Goal: Task Accomplishment & Management: Use online tool/utility

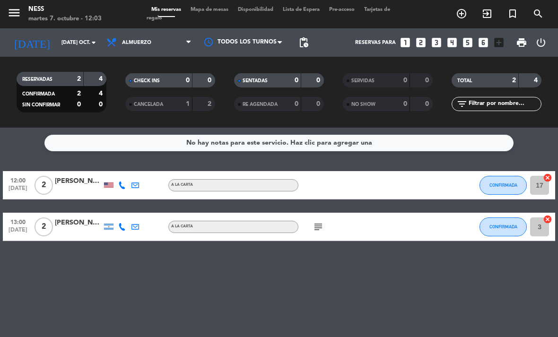
click at [74, 176] on div "[PERSON_NAME]" at bounding box center [78, 181] width 47 height 11
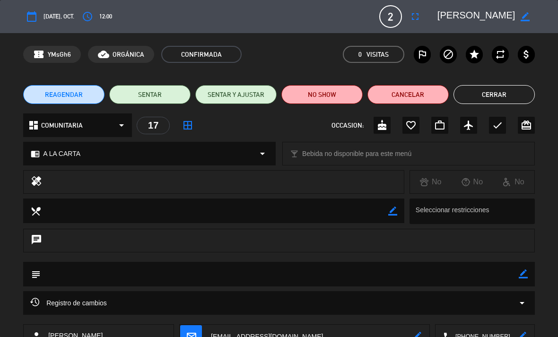
click at [517, 99] on button "Cerrar" at bounding box center [494, 94] width 81 height 19
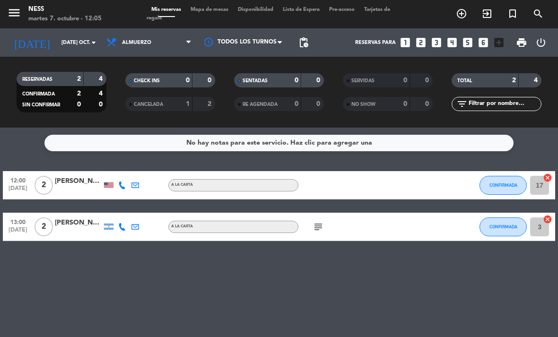
click at [514, 186] on span "CONFIRMADA" at bounding box center [504, 185] width 28 height 5
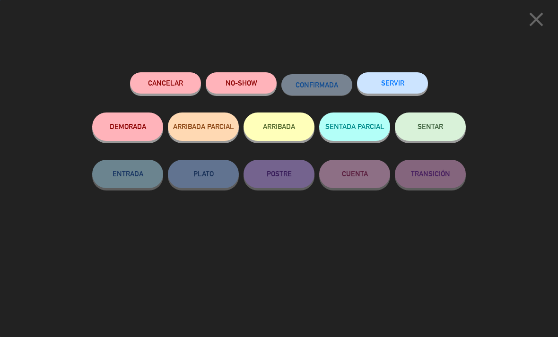
click at [450, 132] on button "SENTAR" at bounding box center [430, 127] width 71 height 28
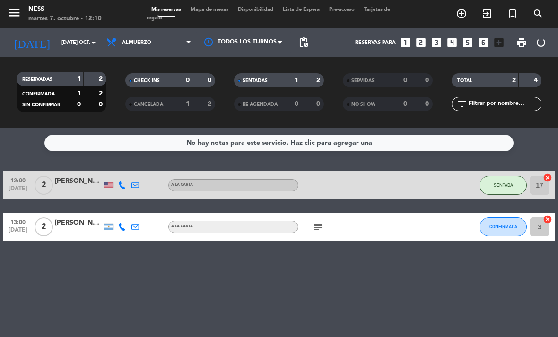
click at [464, 15] on icon "add_circle_outline" at bounding box center [461, 13] width 11 height 11
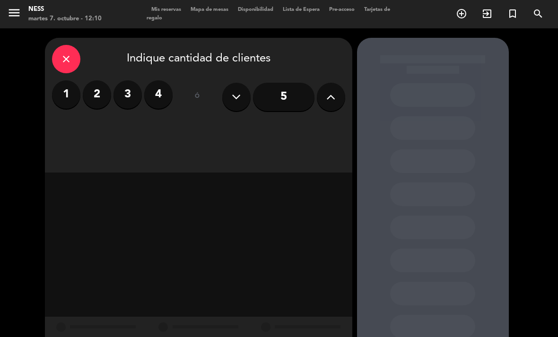
click at [100, 96] on label "2" at bounding box center [97, 94] width 28 height 28
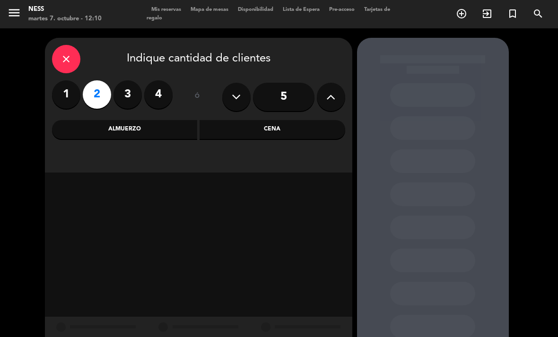
click at [65, 51] on div "close" at bounding box center [66, 59] width 28 height 28
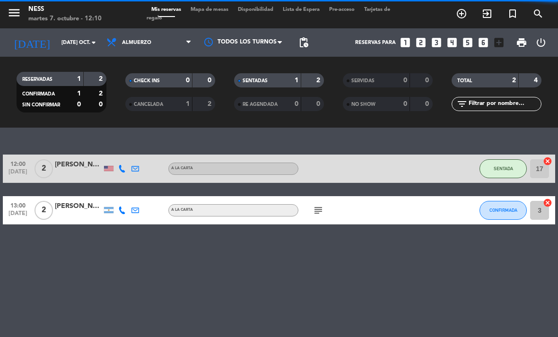
click at [490, 17] on icon "exit_to_app" at bounding box center [486, 13] width 11 height 11
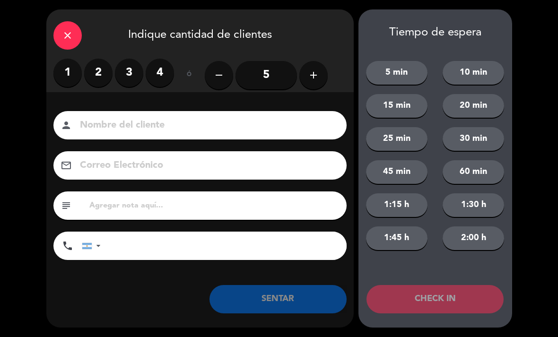
click at [106, 72] on label "2" at bounding box center [98, 73] width 28 height 28
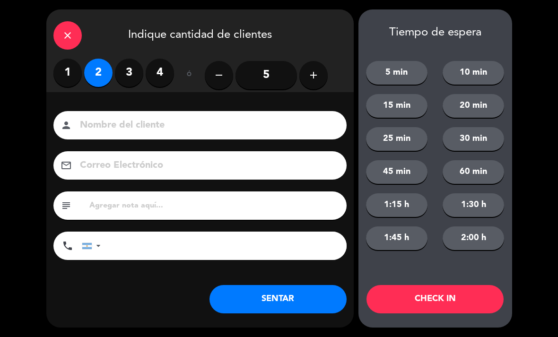
click at [215, 113] on div "person" at bounding box center [199, 125] width 293 height 28
click at [225, 119] on input at bounding box center [206, 125] width 255 height 17
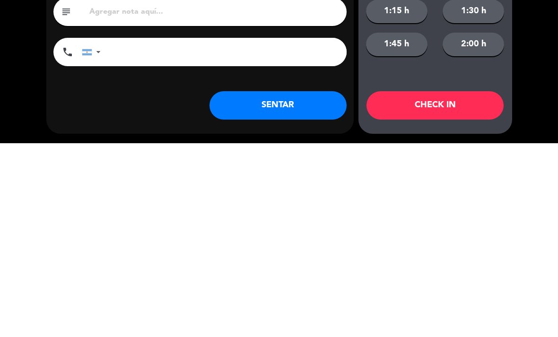
type input "Walk in"
click at [320, 285] on button "SENTAR" at bounding box center [278, 299] width 137 height 28
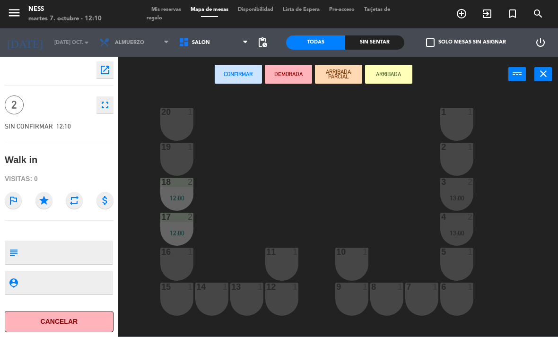
click at [353, 303] on div "9 1" at bounding box center [351, 299] width 33 height 33
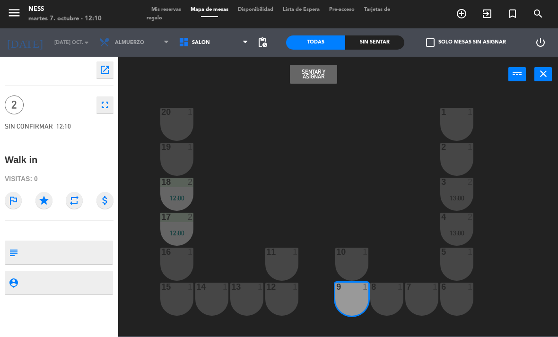
click at [351, 273] on div "10 1" at bounding box center [351, 264] width 33 height 33
click at [314, 71] on button "Sentar y Asignar" at bounding box center [313, 74] width 47 height 19
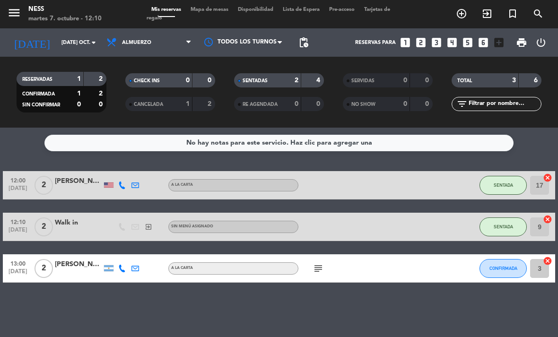
click at [507, 228] on span "SENTADA" at bounding box center [503, 226] width 19 height 5
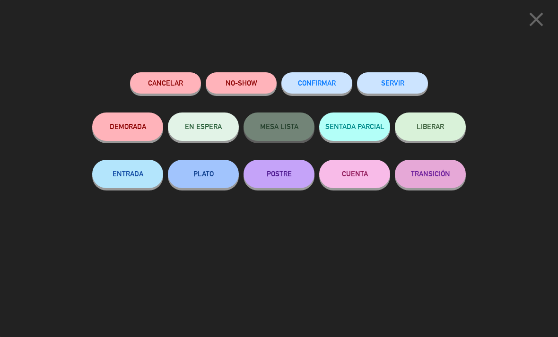
click at [363, 122] on button "SENTADA PARCIAL" at bounding box center [354, 127] width 71 height 28
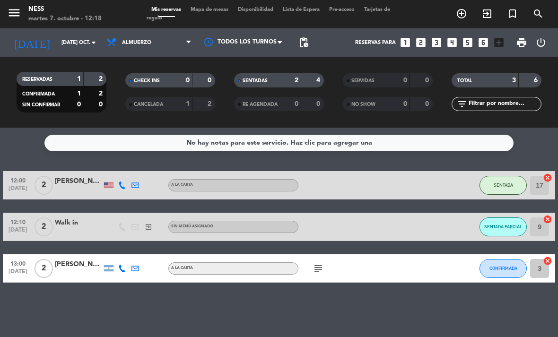
click at [490, 16] on icon "exit_to_app" at bounding box center [486, 13] width 11 height 11
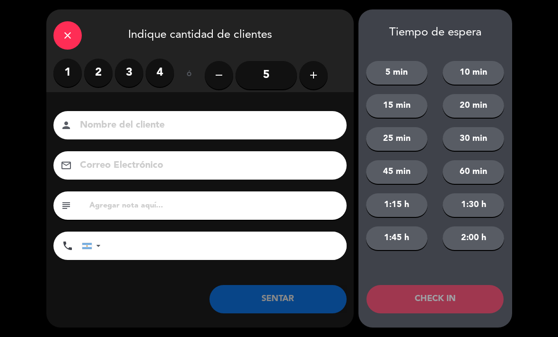
click at [71, 69] on label "1" at bounding box center [67, 73] width 28 height 28
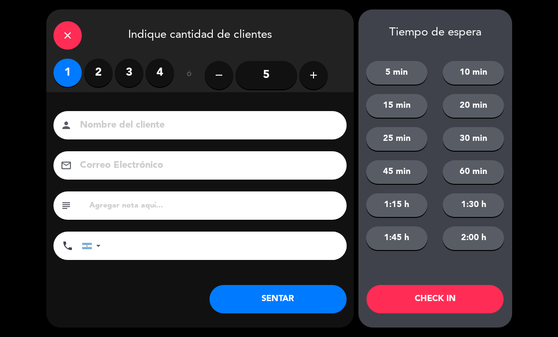
click at [208, 122] on input at bounding box center [206, 125] width 255 height 17
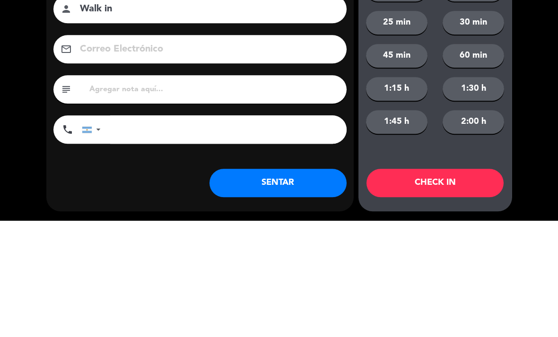
type input "Walk in"
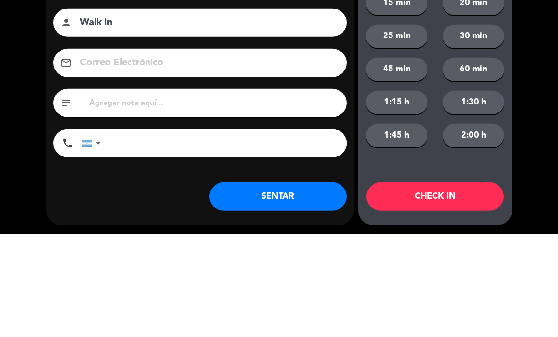
click at [316, 285] on button "SENTAR" at bounding box center [278, 299] width 137 height 28
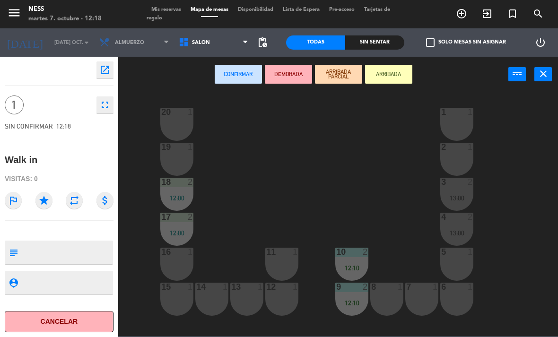
click at [459, 131] on div "1 1" at bounding box center [456, 124] width 33 height 33
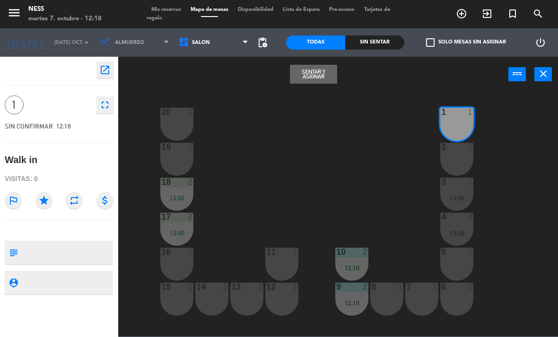
click at [326, 78] on button "Sentar y Asignar" at bounding box center [313, 74] width 47 height 19
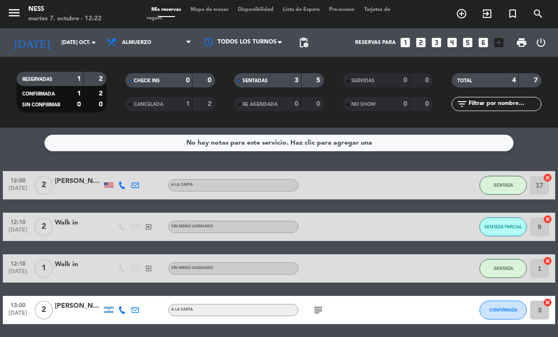
click at [509, 230] on button "SENTADA PARCIAL" at bounding box center [503, 227] width 47 height 19
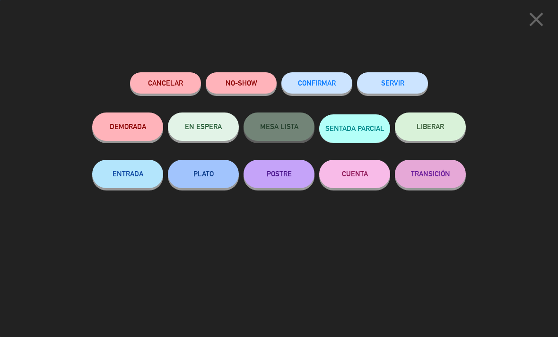
click at [441, 137] on button "LIBERAR" at bounding box center [430, 127] width 71 height 28
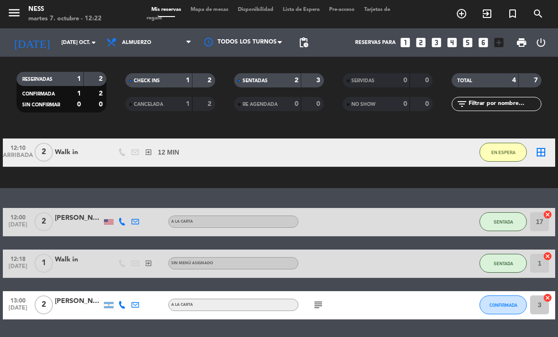
scroll to position [76, 0]
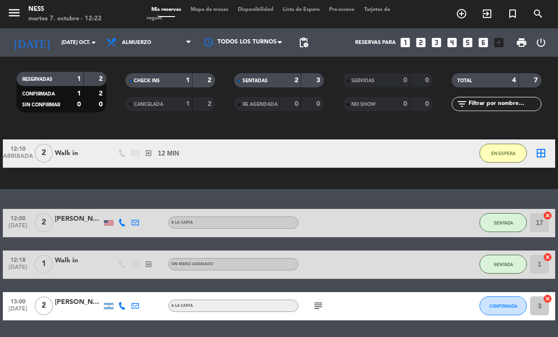
click at [543, 155] on icon "border_all" at bounding box center [540, 153] width 11 height 11
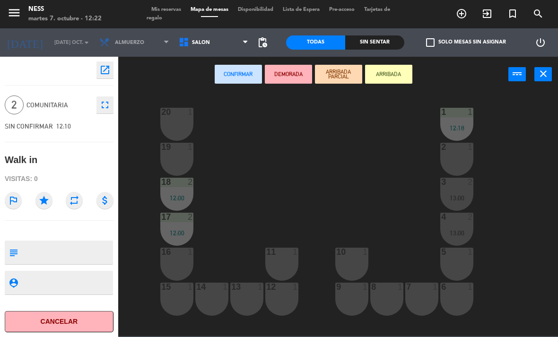
click at [352, 258] on div "10 1" at bounding box center [351, 264] width 33 height 33
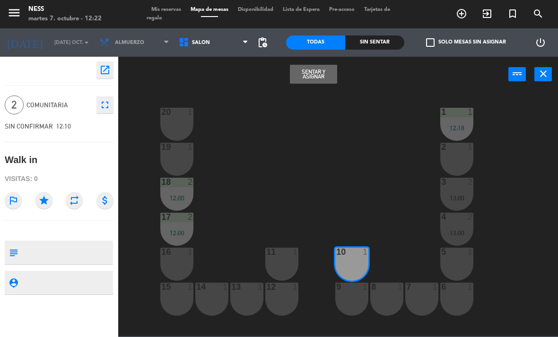
click at [346, 303] on div "9 1" at bounding box center [351, 299] width 33 height 33
click at [326, 75] on button "Sentar y Asignar" at bounding box center [313, 74] width 47 height 19
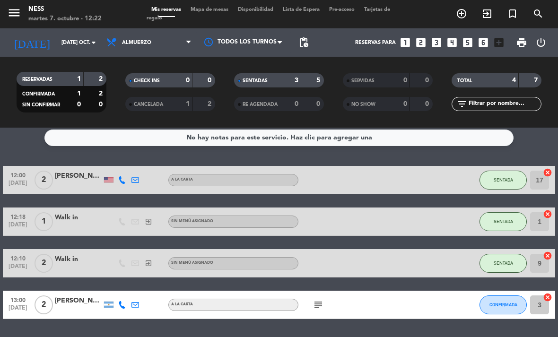
scroll to position [4, 0]
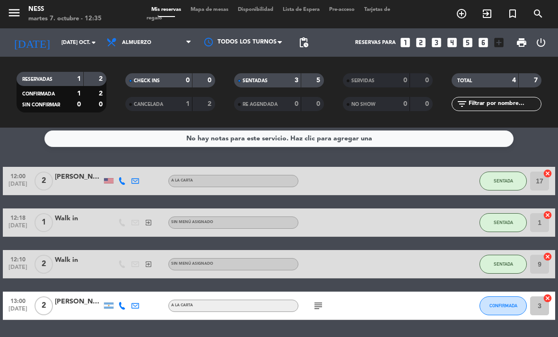
click at [508, 311] on button "CONFIRMADA" at bounding box center [503, 306] width 47 height 19
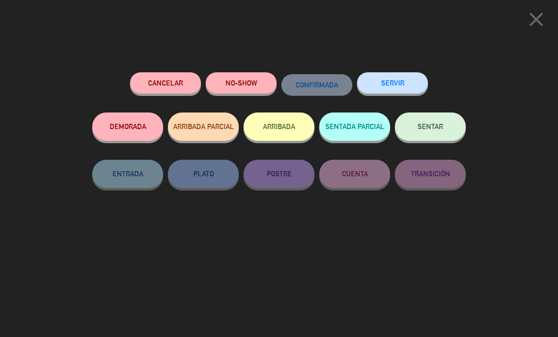
click at [438, 125] on span "SENTAR" at bounding box center [431, 127] width 26 height 8
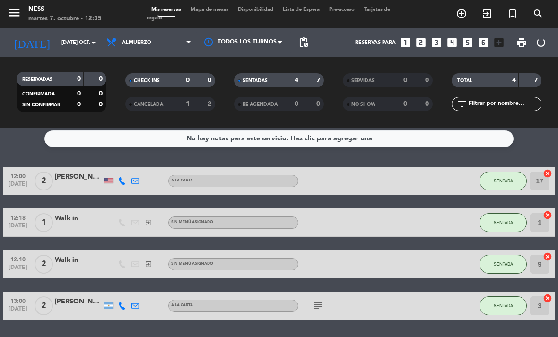
scroll to position [30, 0]
click at [324, 300] on icon "subject" at bounding box center [318, 305] width 11 height 11
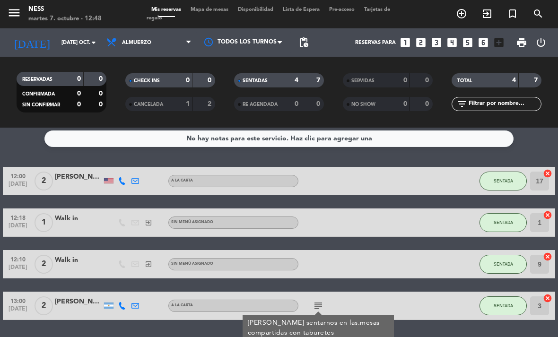
click at [486, 319] on div "No hay notas para este servicio. Haz clic para agregar una 12:00 [DATE] 2 [PERS…" at bounding box center [279, 233] width 558 height 210
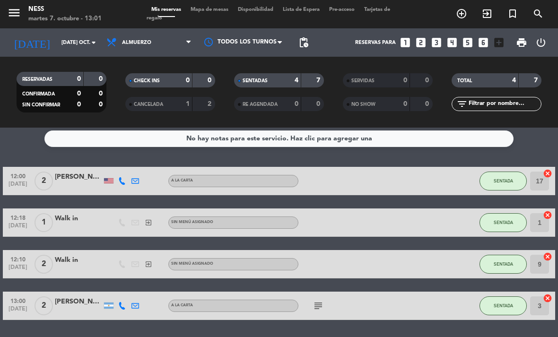
click at [87, 35] on input "[DATE] oct." at bounding box center [92, 43] width 70 height 16
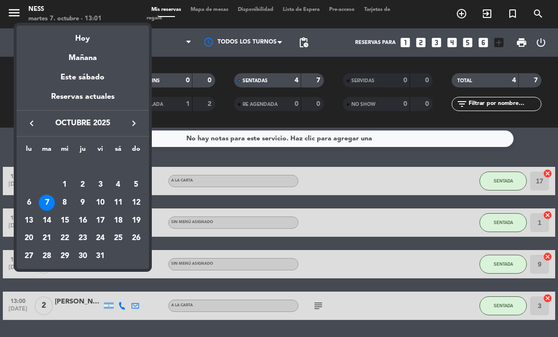
click at [65, 203] on div "8" at bounding box center [65, 203] width 16 height 16
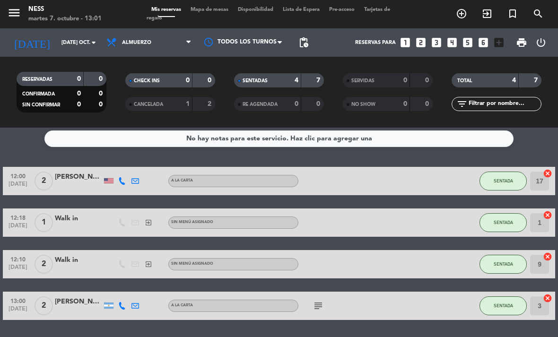
type input "mié. [DATE]"
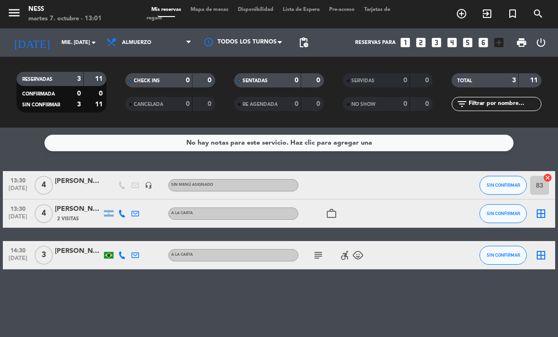
click at [334, 208] on icon "work_outline" at bounding box center [331, 213] width 11 height 11
click at [403, 280] on div "No hay notas para este servicio. Haz clic para agregar una 13:30 [DATE] 4 [PERS…" at bounding box center [279, 233] width 558 height 210
click at [75, 204] on div "[PERSON_NAME]" at bounding box center [78, 209] width 47 height 11
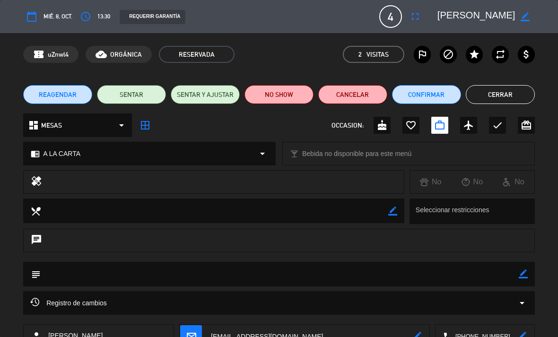
click at [516, 98] on button "Cerrar" at bounding box center [500, 94] width 69 height 19
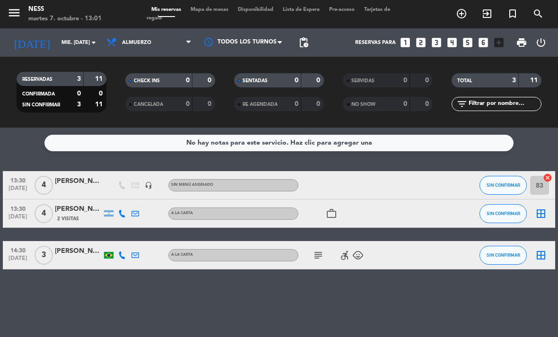
click at [322, 250] on icon "subject" at bounding box center [318, 255] width 11 height 11
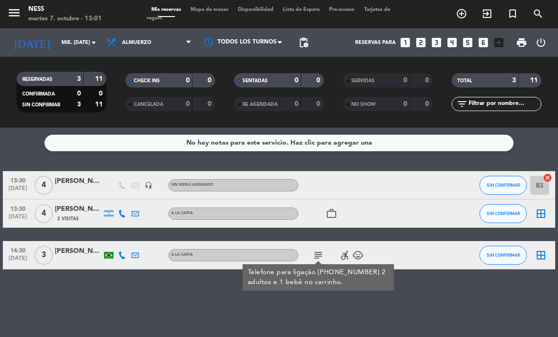
click at [439, 279] on div "No hay notas para este servicio. Haz clic para agregar una 13:30 [DATE] 4 [PERS…" at bounding box center [279, 233] width 558 height 210
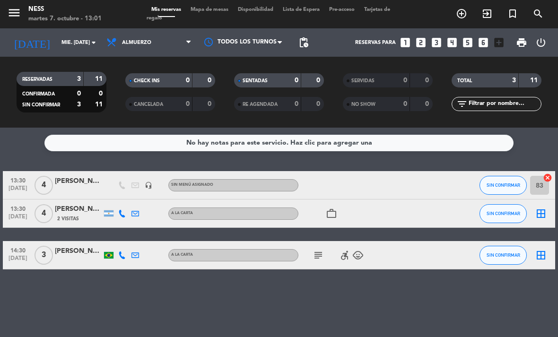
click at [543, 250] on icon "border_all" at bounding box center [540, 255] width 11 height 11
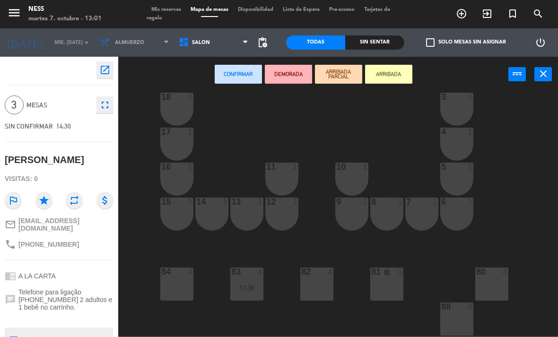
scroll to position [85, 0]
click at [178, 275] on div at bounding box center [177, 272] width 16 height 9
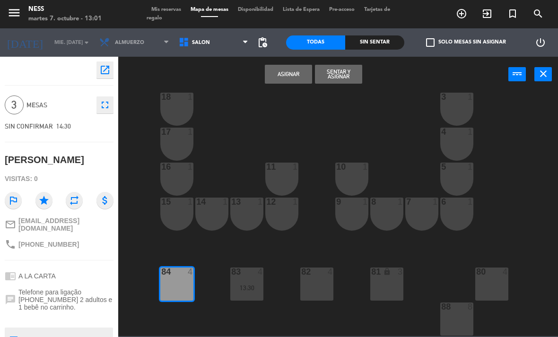
click at [298, 69] on button "Asignar" at bounding box center [288, 74] width 47 height 19
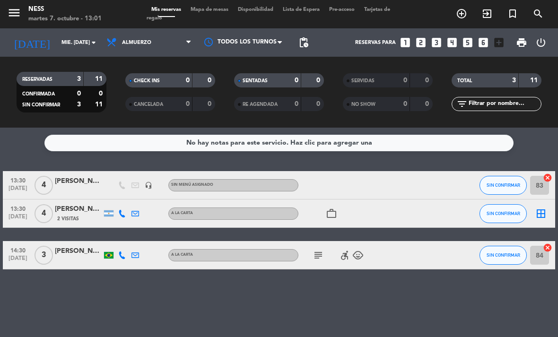
click at [541, 208] on icon "border_all" at bounding box center [540, 213] width 11 height 11
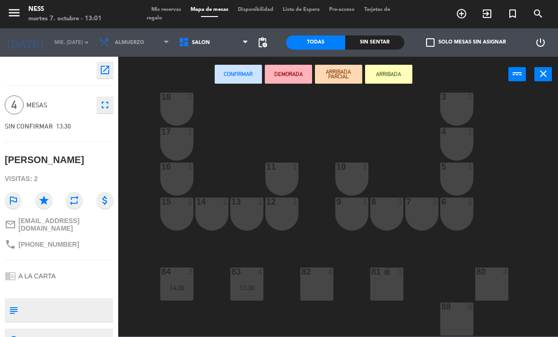
scroll to position [85, 0]
click at [320, 293] on div "82 4" at bounding box center [316, 284] width 33 height 33
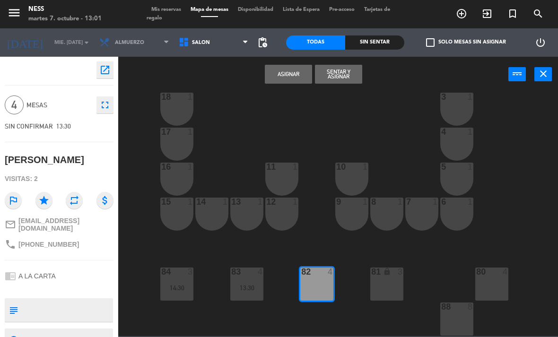
click at [300, 77] on button "Asignar" at bounding box center [288, 74] width 47 height 19
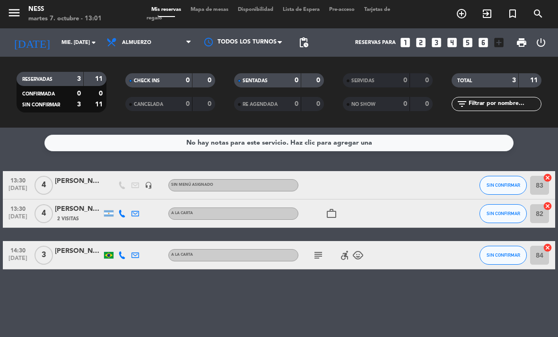
click at [494, 296] on div "No hay notas para este servicio. Haz clic para agregar una 13:30 [DATE] 4 [PERS…" at bounding box center [279, 233] width 558 height 210
click at [84, 35] on input "mié. [DATE]" at bounding box center [92, 43] width 70 height 16
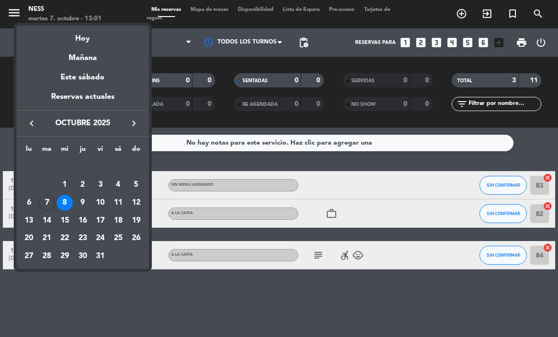
click at [88, 201] on div "9" at bounding box center [83, 203] width 16 height 16
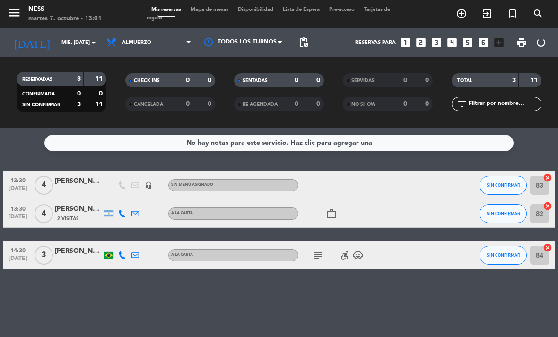
type input "[DEMOGRAPHIC_DATA] [DATE]"
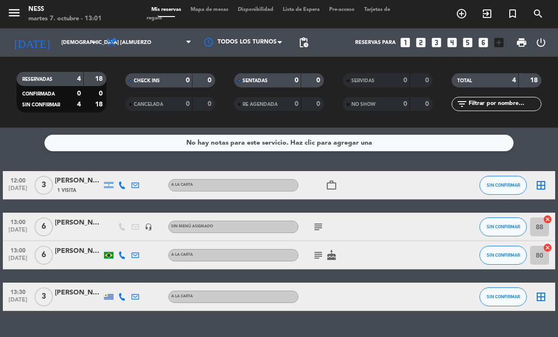
click at [320, 221] on icon "subject" at bounding box center [318, 226] width 11 height 11
click at [313, 250] on icon "subject" at bounding box center [318, 255] width 11 height 11
click at [466, 301] on div "No hay notas para este servicio. Haz clic para agregar una 12:00 [DATE] 3 [PERS…" at bounding box center [279, 233] width 558 height 210
click at [537, 180] on icon "border_all" at bounding box center [540, 185] width 11 height 11
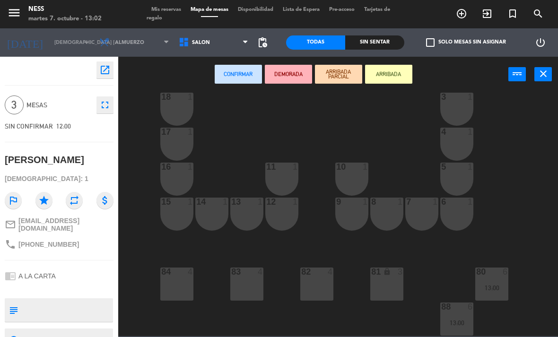
scroll to position [85, 0]
click at [314, 285] on div "82 4" at bounding box center [316, 284] width 33 height 33
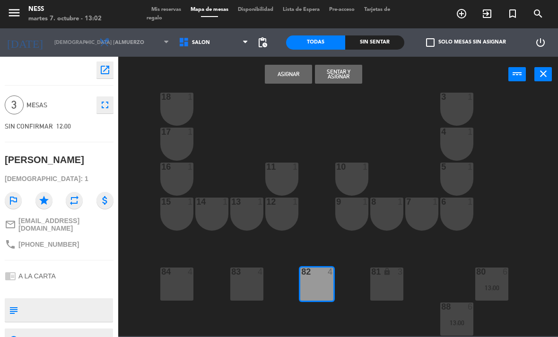
click at [281, 71] on button "Asignar" at bounding box center [288, 74] width 47 height 19
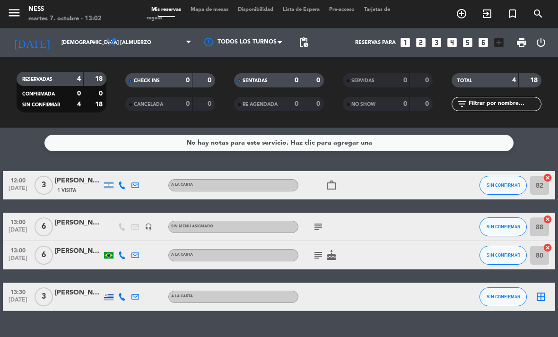
click at [337, 180] on icon "work_outline" at bounding box center [331, 185] width 11 height 11
click at [536, 283] on div "13:30 [DATE] 3 [PERSON_NAME] A [PERSON_NAME] SIN CONFIRMAR border_all" at bounding box center [279, 297] width 552 height 28
click at [545, 291] on icon "border_all" at bounding box center [540, 296] width 11 height 11
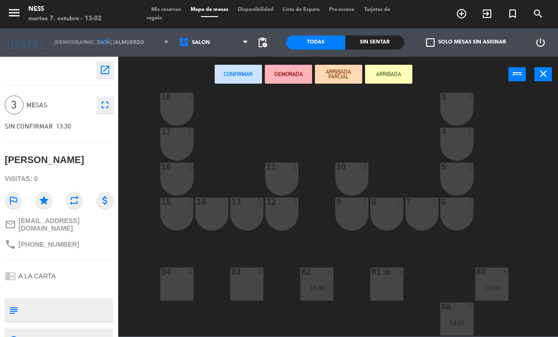
scroll to position [85, 0]
click at [246, 280] on div "83 4" at bounding box center [246, 284] width 33 height 33
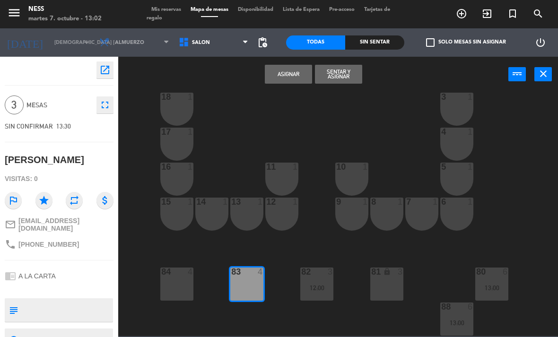
click at [288, 73] on button "Asignar" at bounding box center [288, 74] width 47 height 19
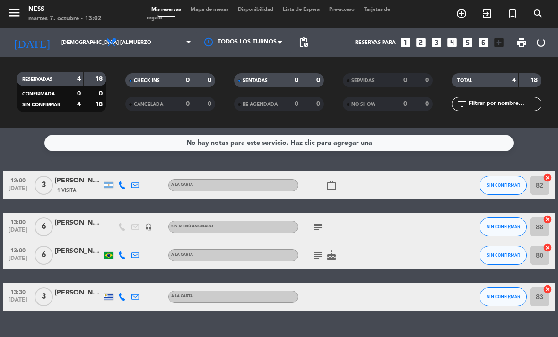
click at [486, 310] on div "No hay notas para este servicio. Haz clic para agregar una 12:00 [DATE] 3 [PERS…" at bounding box center [279, 233] width 558 height 210
click at [458, 328] on div "No hay notas para este servicio. Haz clic para agregar una 12:00 [DATE] 3 [PERS…" at bounding box center [279, 233] width 558 height 210
click at [488, 17] on icon "exit_to_app" at bounding box center [486, 13] width 11 height 11
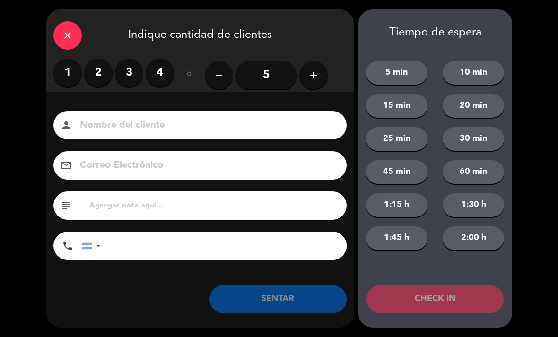
click at [99, 75] on label "2" at bounding box center [98, 73] width 28 height 28
click at [188, 117] on input at bounding box center [206, 125] width 255 height 17
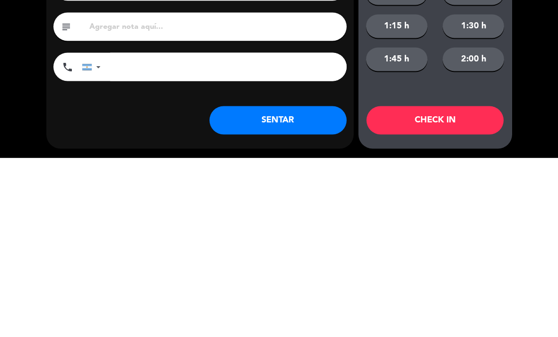
type input "Walk in"
click at [311, 285] on button "SENTAR" at bounding box center [278, 299] width 137 height 28
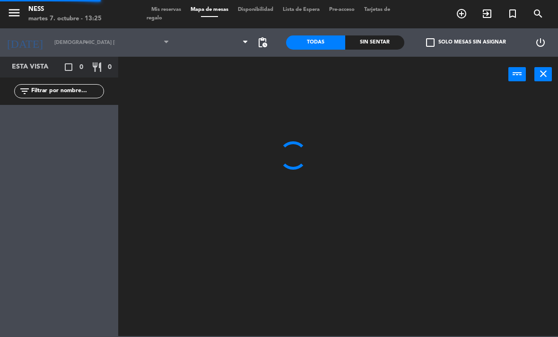
type input "[DATE] oct."
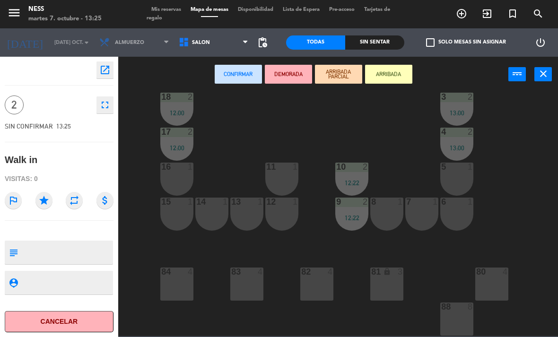
scroll to position [85, 0]
click at [307, 289] on div "82 4" at bounding box center [316, 284] width 33 height 33
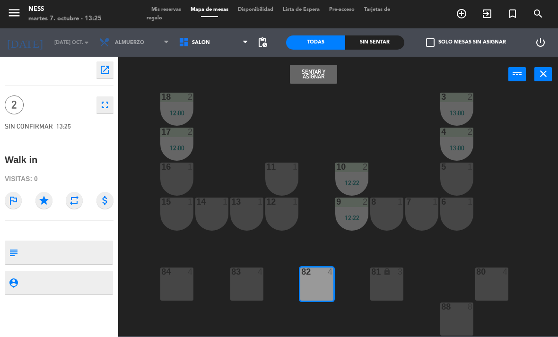
click at [322, 74] on button "Sentar y Asignar" at bounding box center [313, 74] width 47 height 19
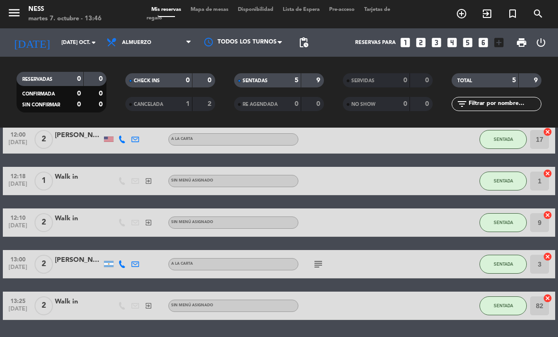
click at [78, 45] on input "[DATE] oct." at bounding box center [92, 43] width 70 height 16
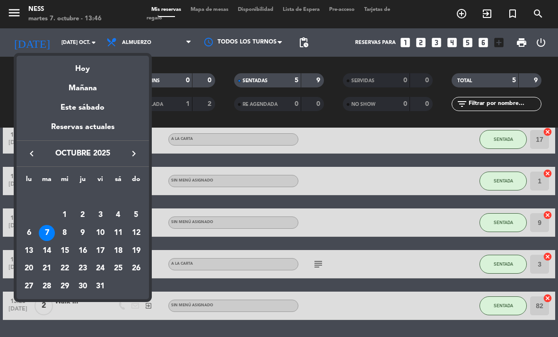
click at [66, 233] on div "8" at bounding box center [65, 233] width 16 height 16
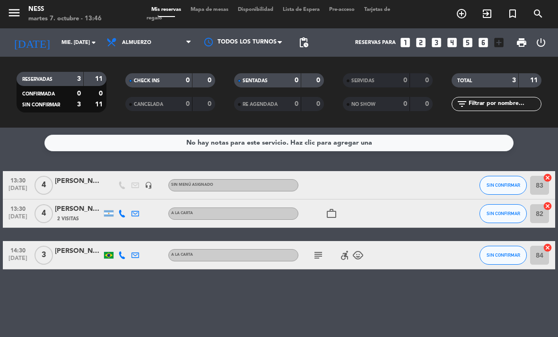
click at [87, 43] on input "mié. [DATE]" at bounding box center [92, 43] width 70 height 16
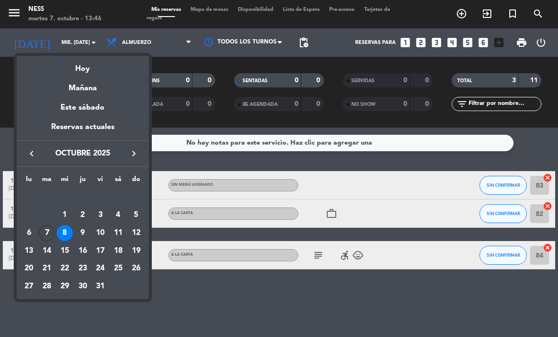
click at [83, 231] on div "9" at bounding box center [83, 233] width 16 height 16
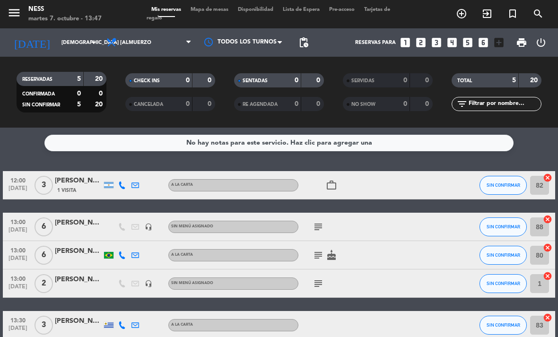
click at [66, 46] on input "[DEMOGRAPHIC_DATA] [DATE]" at bounding box center [92, 43] width 70 height 16
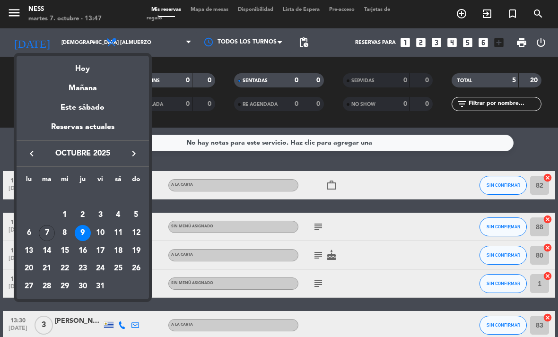
click at [101, 235] on div "10" at bounding box center [100, 233] width 16 height 16
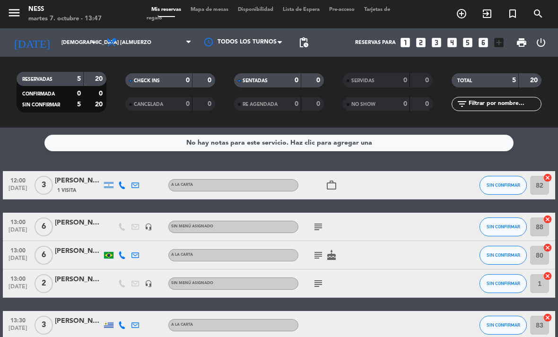
type input "vie. [DATE]"
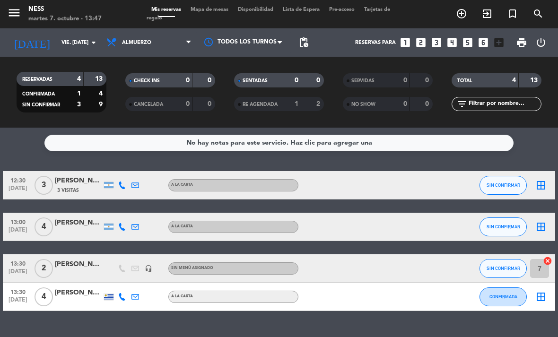
click at [542, 228] on icon "border_all" at bounding box center [540, 226] width 11 height 11
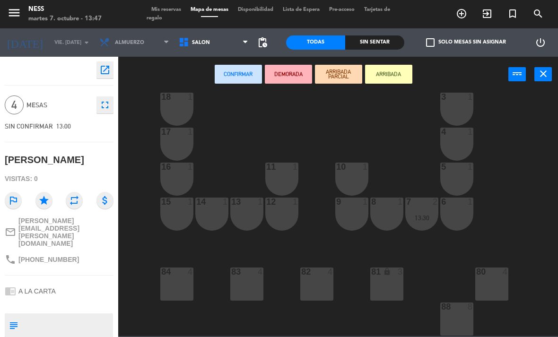
scroll to position [85, 0]
click at [247, 289] on div "83 4" at bounding box center [246, 284] width 33 height 33
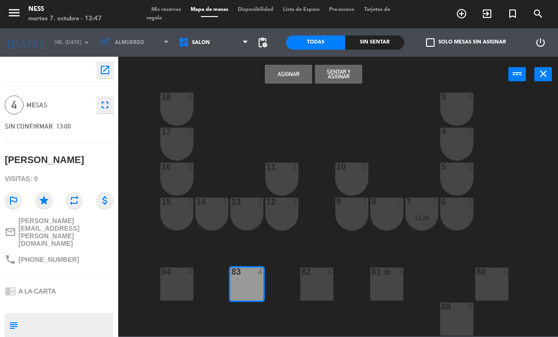
click at [299, 73] on button "Asignar" at bounding box center [288, 74] width 47 height 19
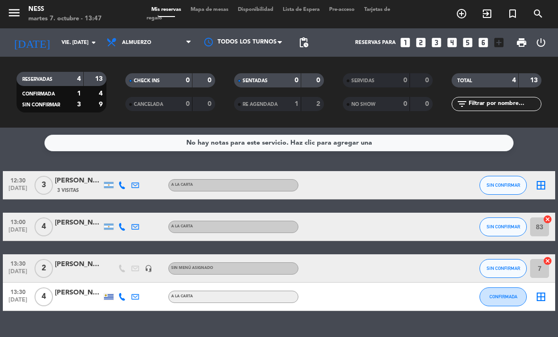
click at [543, 181] on icon "border_all" at bounding box center [540, 185] width 11 height 11
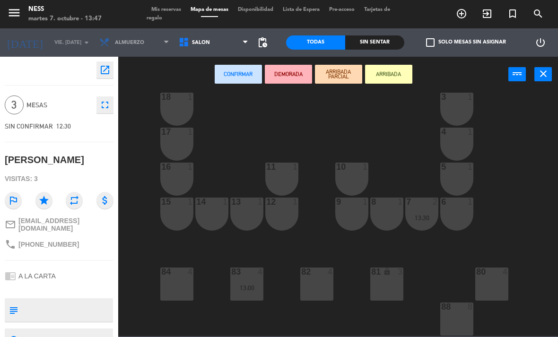
scroll to position [85, 0]
click at [318, 282] on div "82 4" at bounding box center [316, 284] width 33 height 33
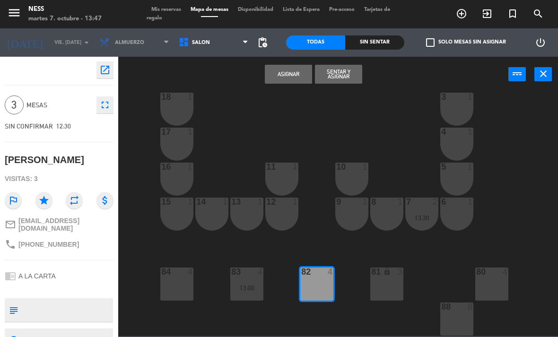
click at [542, 79] on icon "close" at bounding box center [543, 73] width 11 height 11
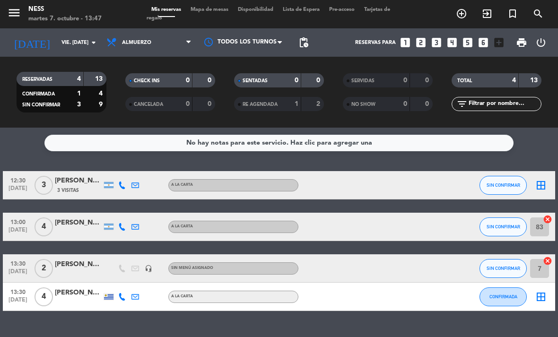
click at [548, 178] on div "border_all" at bounding box center [541, 185] width 28 height 28
click at [535, 181] on icon "border_all" at bounding box center [540, 185] width 11 height 11
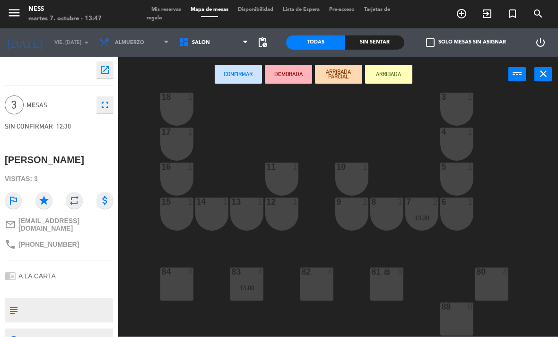
scroll to position [85, 0]
click at [394, 288] on div "81 lock 3" at bounding box center [386, 284] width 33 height 33
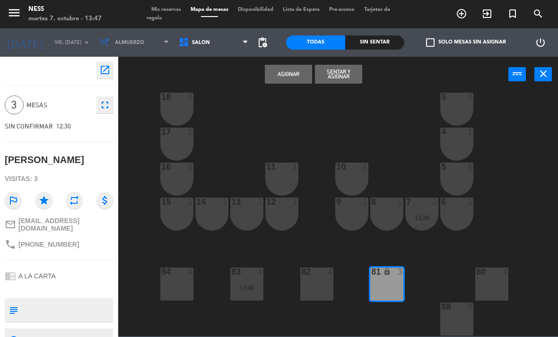
click at [289, 71] on button "Asignar" at bounding box center [288, 74] width 47 height 19
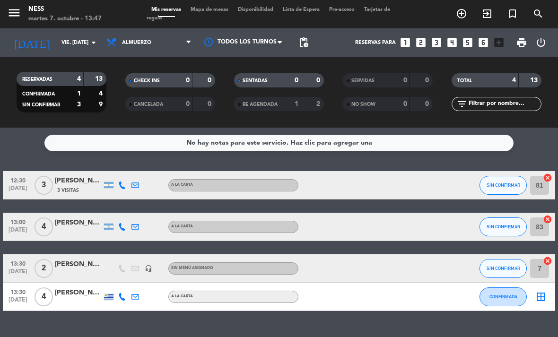
scroll to position [30, 0]
click at [540, 291] on icon "border_all" at bounding box center [540, 296] width 11 height 11
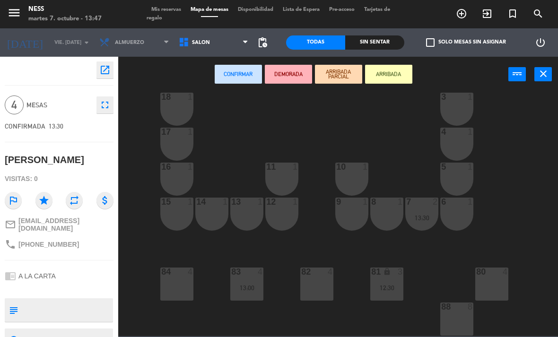
scroll to position [85, 0]
click at [166, 293] on div "84 4" at bounding box center [176, 284] width 33 height 33
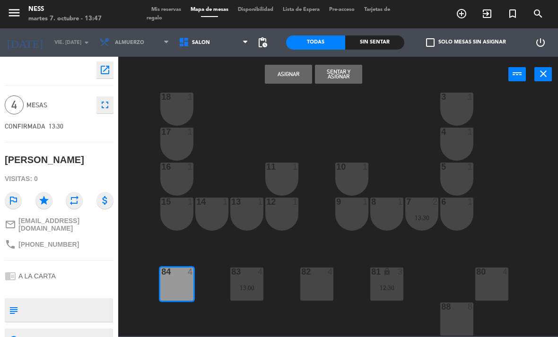
click at [298, 79] on button "Asignar" at bounding box center [288, 74] width 47 height 19
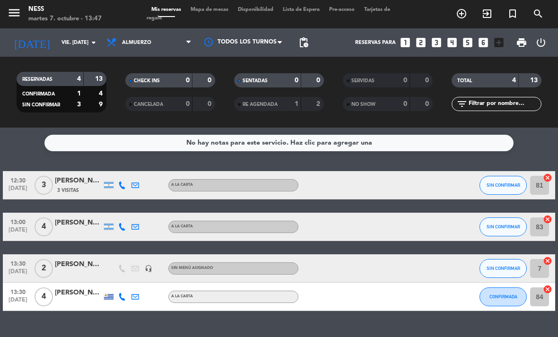
click at [473, 333] on div "No hay notas para este servicio. Haz clic para agregar una 12:30 [DATE] 3 [PERS…" at bounding box center [279, 233] width 558 height 210
click at [84, 35] on input "vie. [DATE]" at bounding box center [92, 43] width 70 height 16
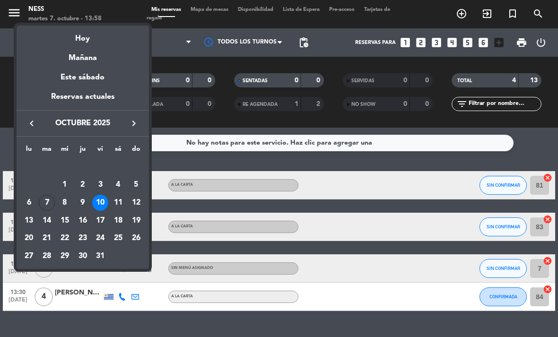
click at [123, 201] on div "11" at bounding box center [118, 203] width 16 height 16
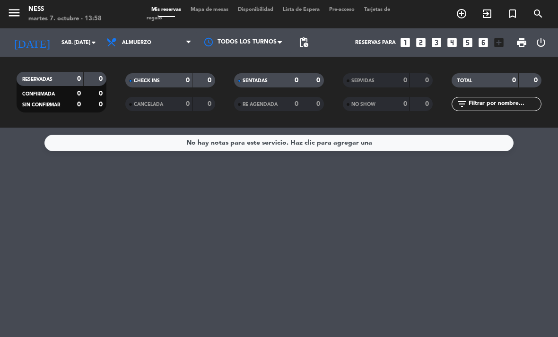
click at [88, 35] on input "sáb. [DATE]" at bounding box center [92, 43] width 70 height 16
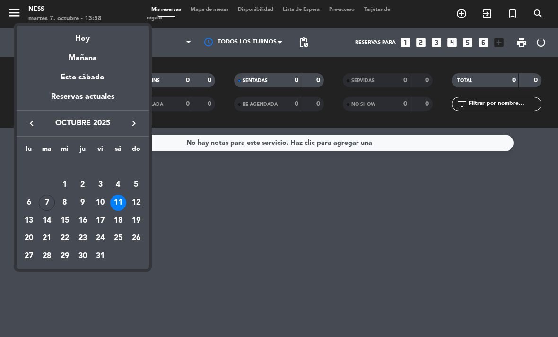
click at [47, 201] on div "7" at bounding box center [47, 203] width 16 height 16
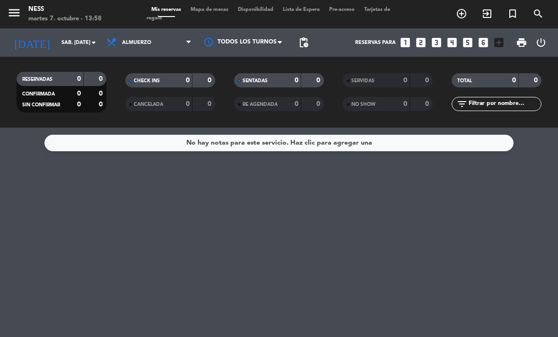
type input "[DATE] oct."
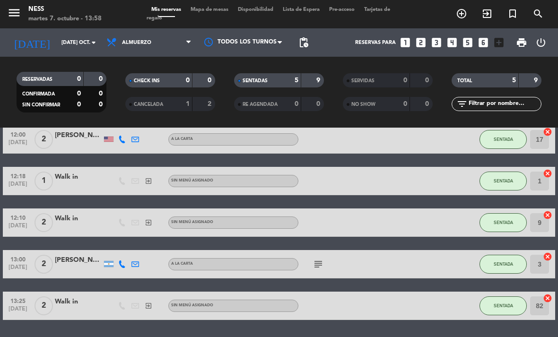
scroll to position [46, 0]
